Goal: Navigation & Orientation: Understand site structure

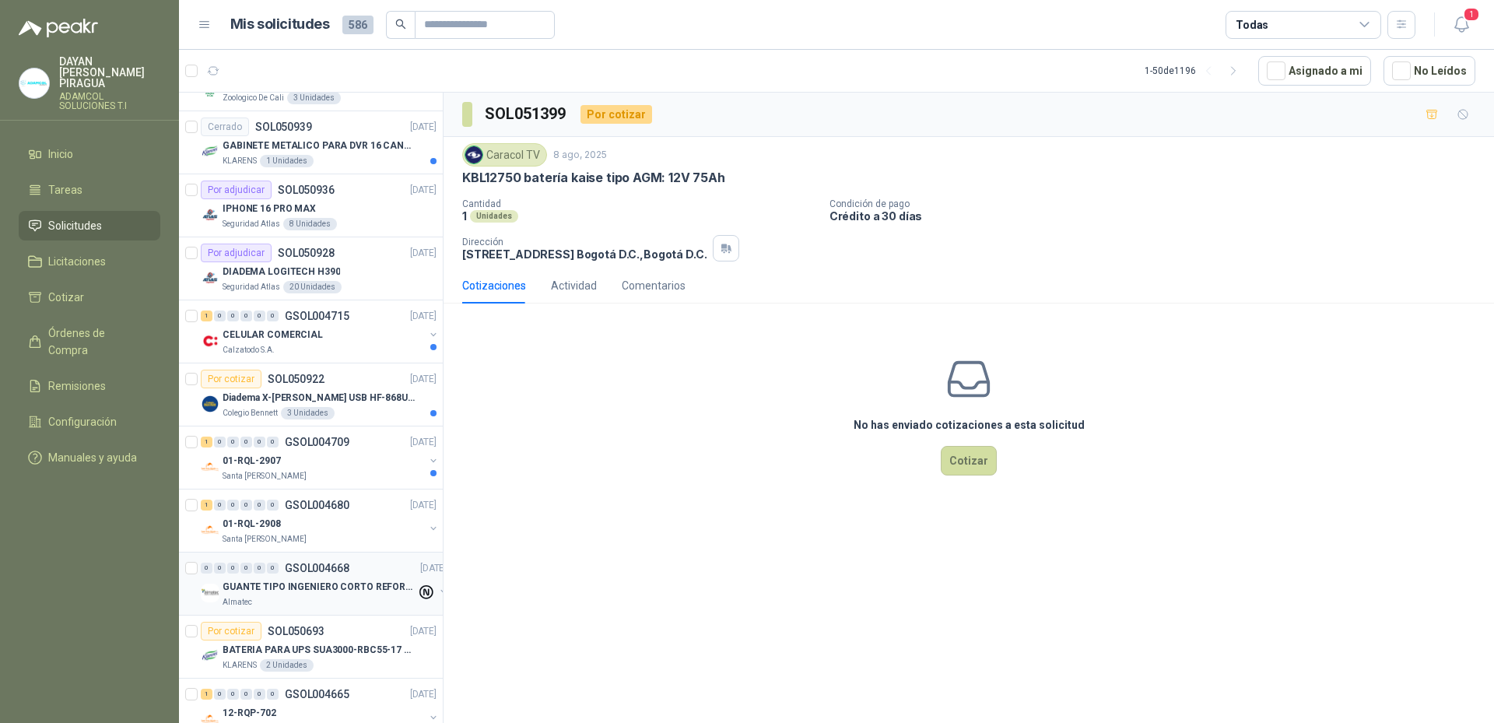
scroll to position [856, 0]
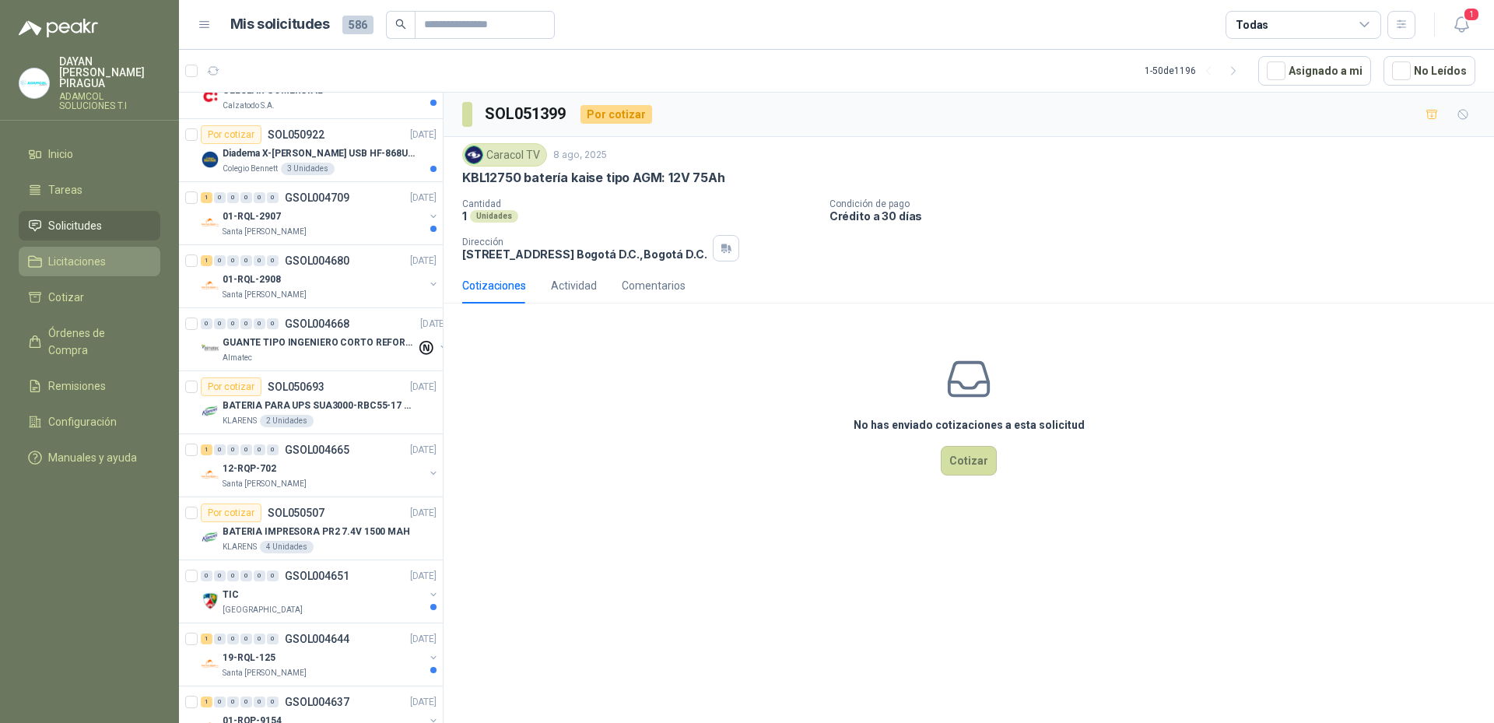
click at [125, 253] on li "Licitaciones" at bounding box center [89, 261] width 123 height 17
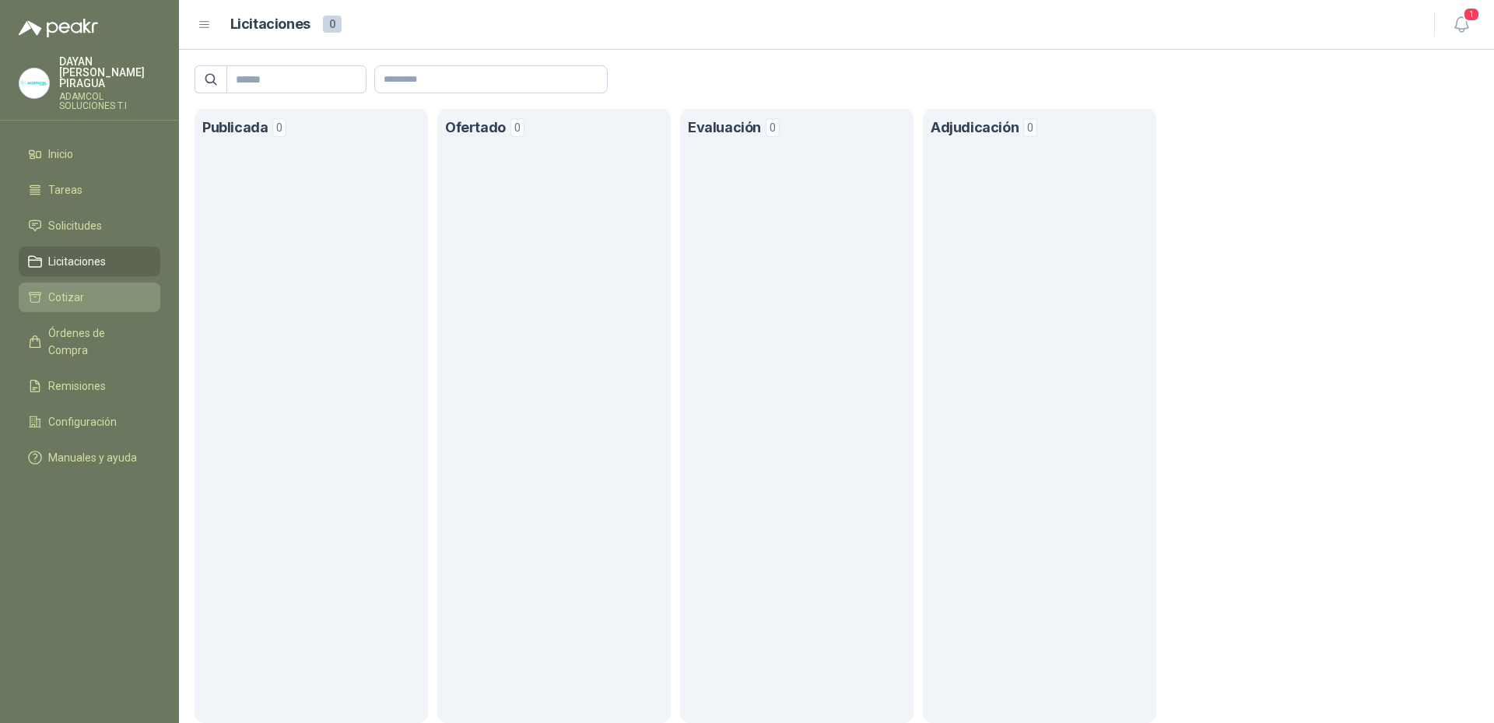
click at [112, 289] on li "Cotizar" at bounding box center [89, 297] width 123 height 17
click at [115, 318] on link "Órdenes de Compra" at bounding box center [90, 341] width 142 height 47
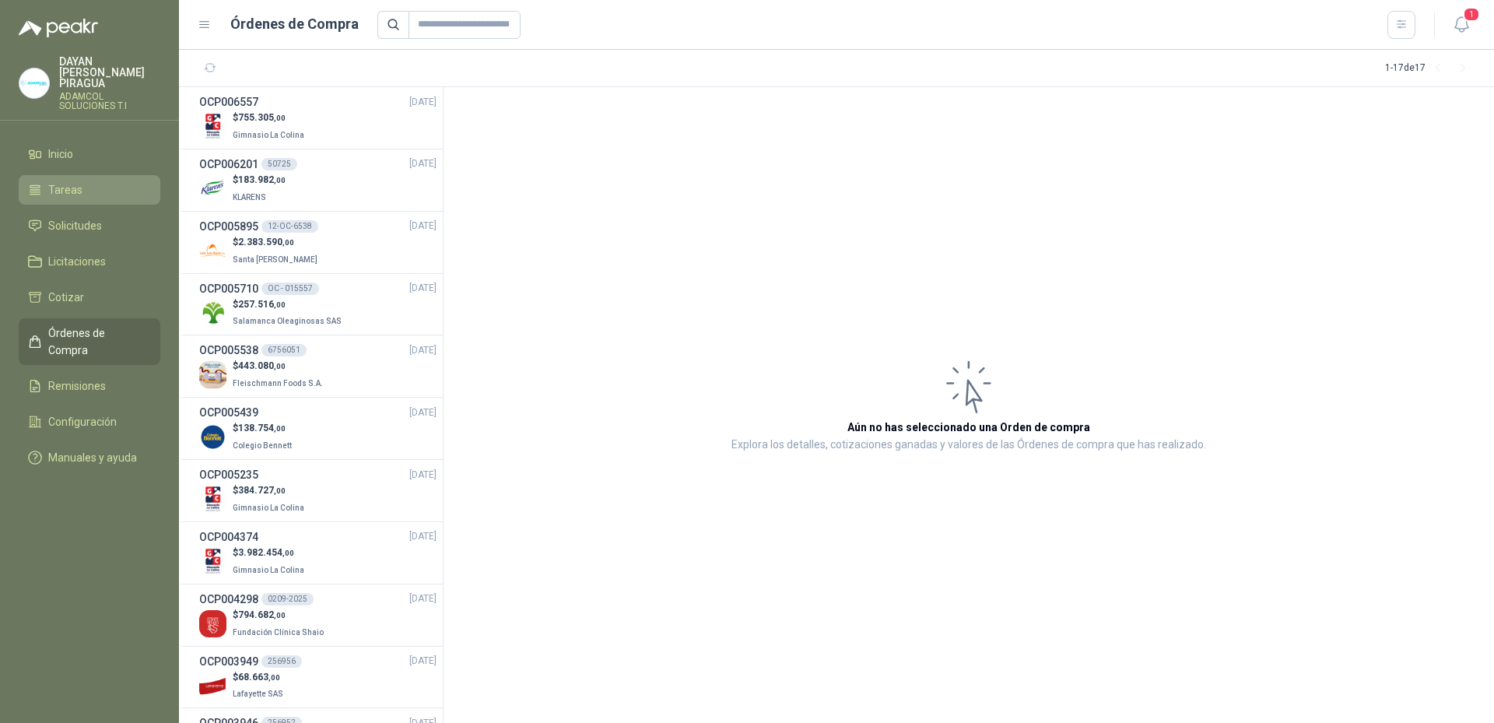
click at [61, 184] on span "Tareas" at bounding box center [65, 189] width 34 height 17
